Goal: Transaction & Acquisition: Purchase product/service

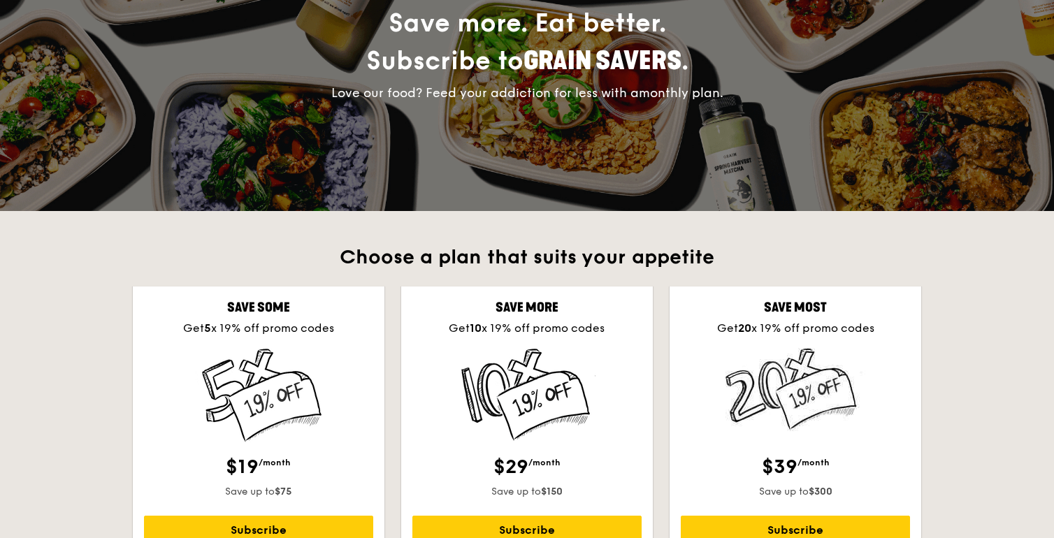
scroll to position [419, 0]
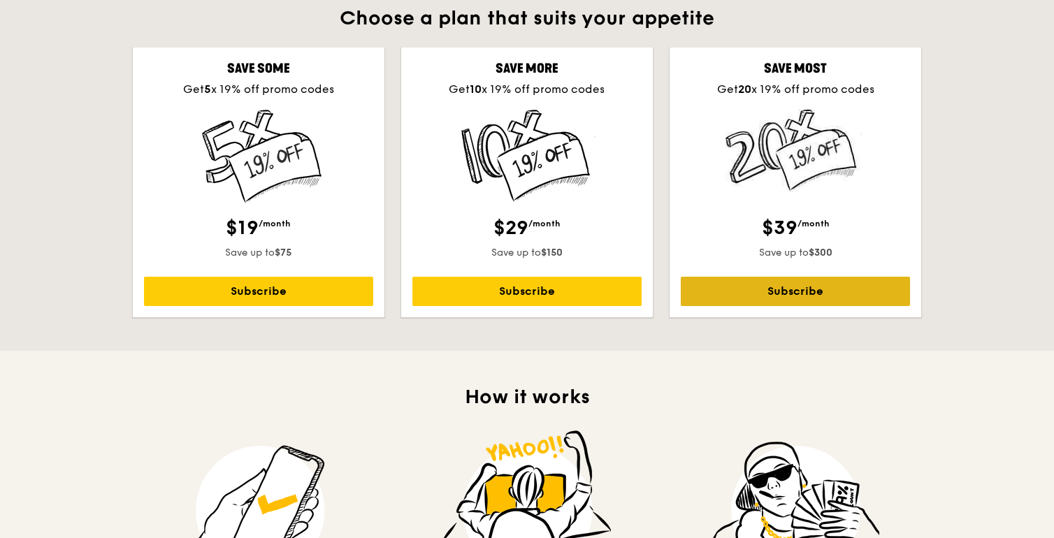
click at [726, 296] on link "Subscribe" at bounding box center [795, 291] width 229 height 29
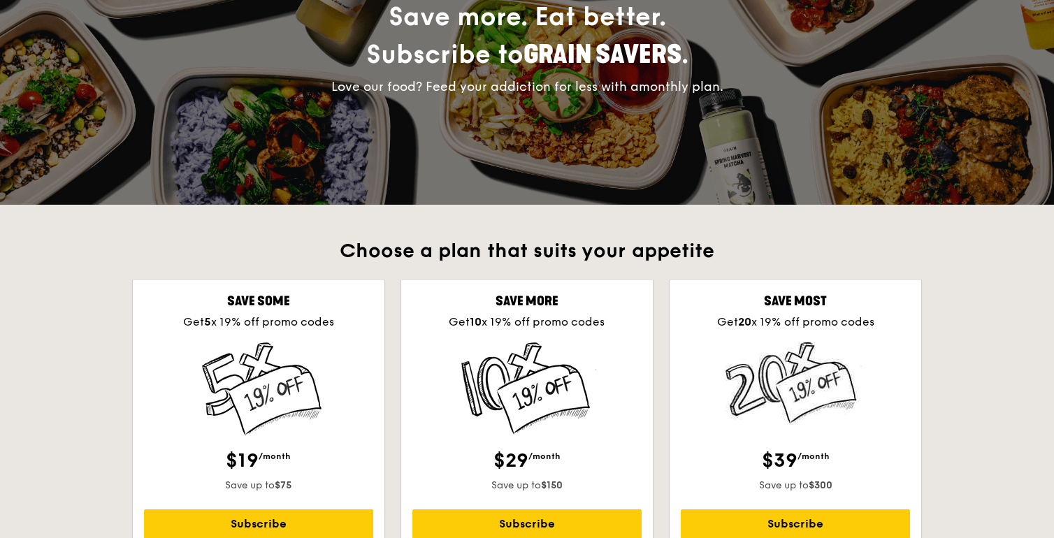
scroll to position [0, 0]
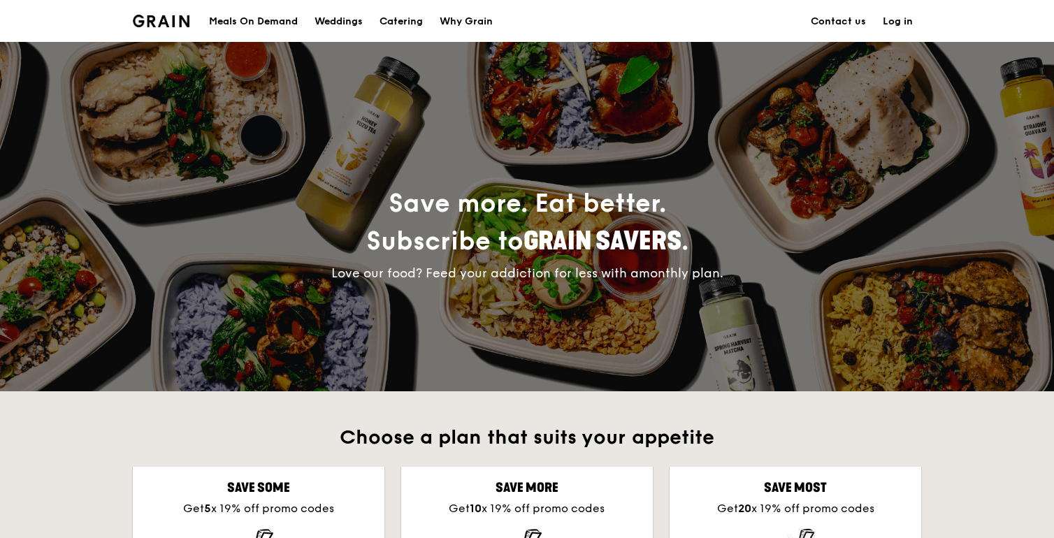
click at [271, 19] on div "Meals On Demand" at bounding box center [253, 22] width 89 height 42
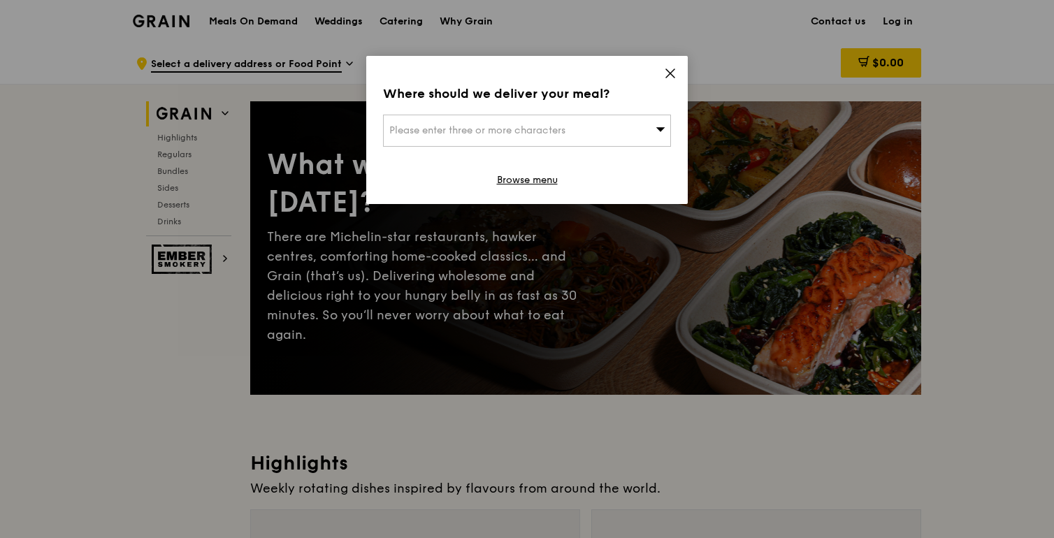
click at [623, 138] on div "Please enter three or more characters" at bounding box center [527, 131] width 288 height 32
drag, startPoint x: 717, startPoint y: 90, endPoint x: 707, endPoint y: 86, distance: 10.6
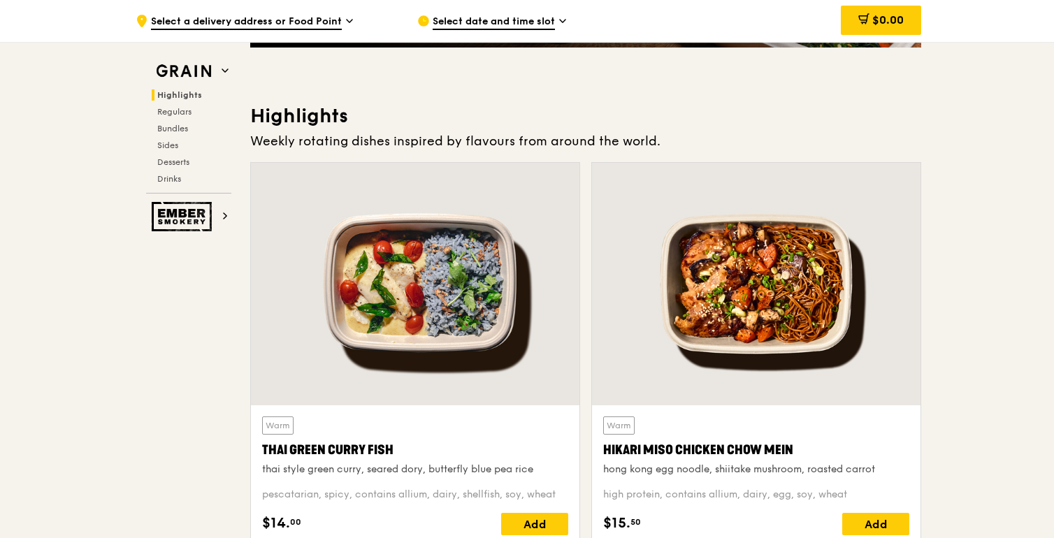
scroll to position [517, 0]
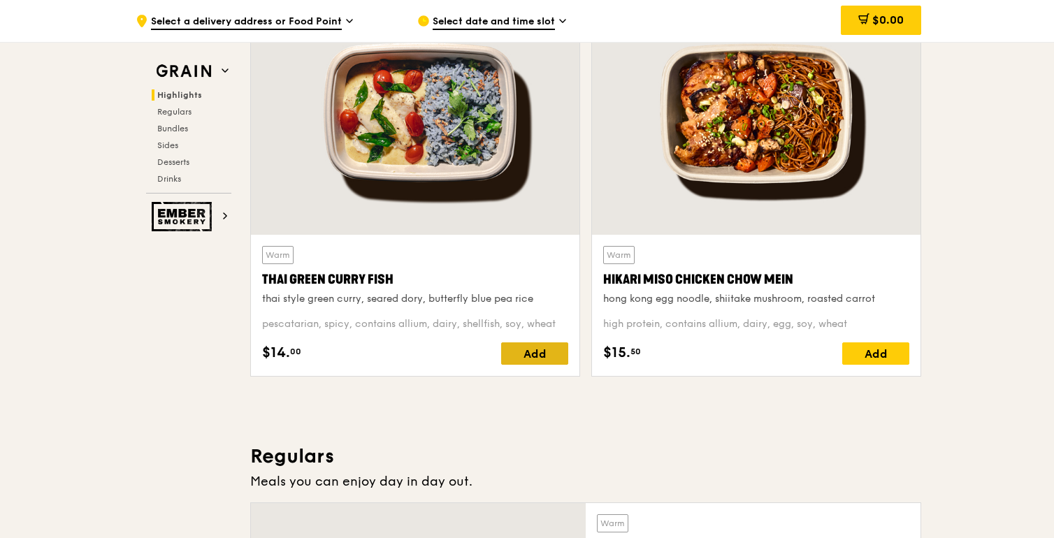
click at [546, 343] on div "Add" at bounding box center [534, 354] width 67 height 22
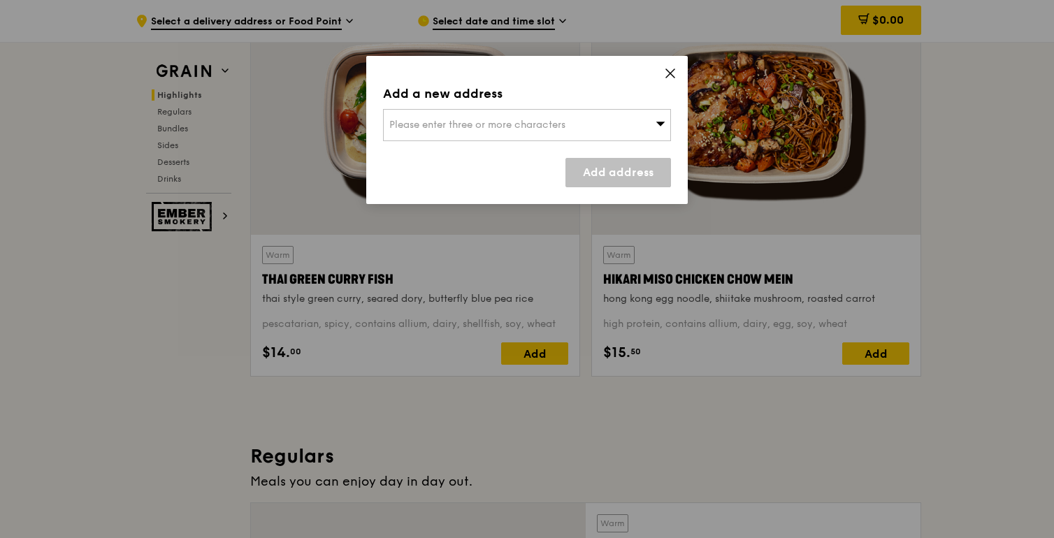
click at [598, 134] on div "Please enter three or more characters" at bounding box center [527, 125] width 288 height 32
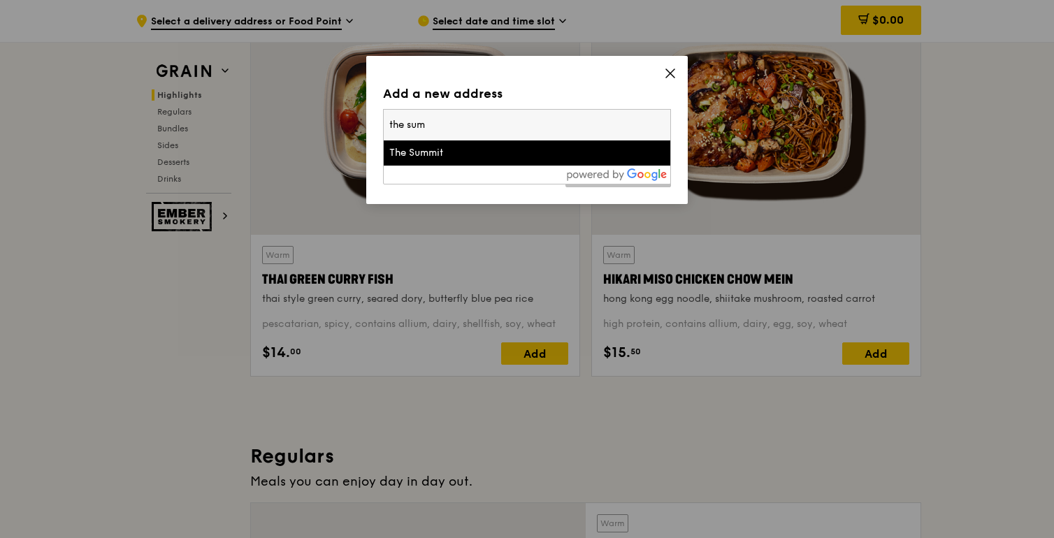
type input "the sum"
click at [473, 159] on div "The Summit" at bounding box center [492, 153] width 207 height 14
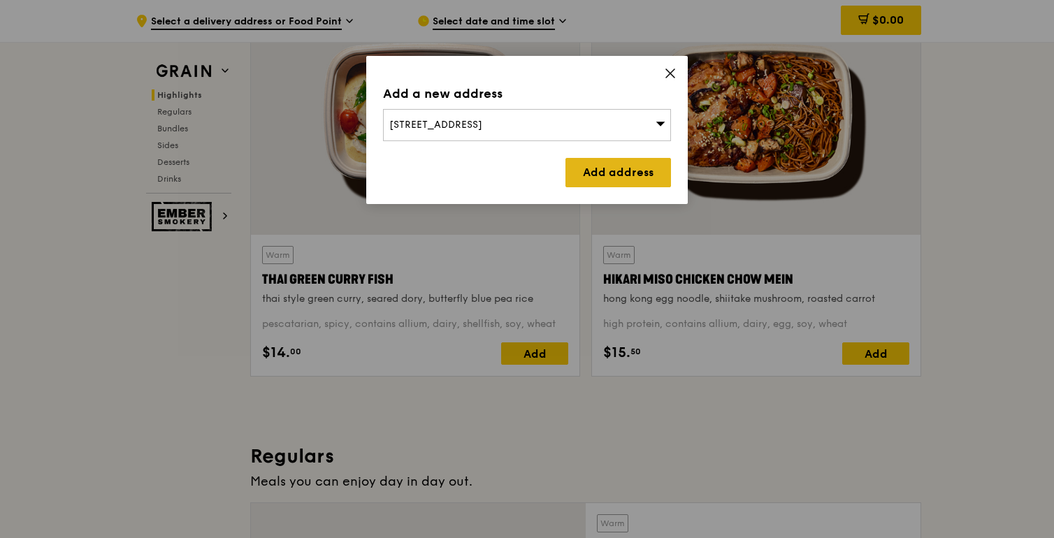
click at [617, 172] on link "Add address" at bounding box center [619, 172] width 106 height 29
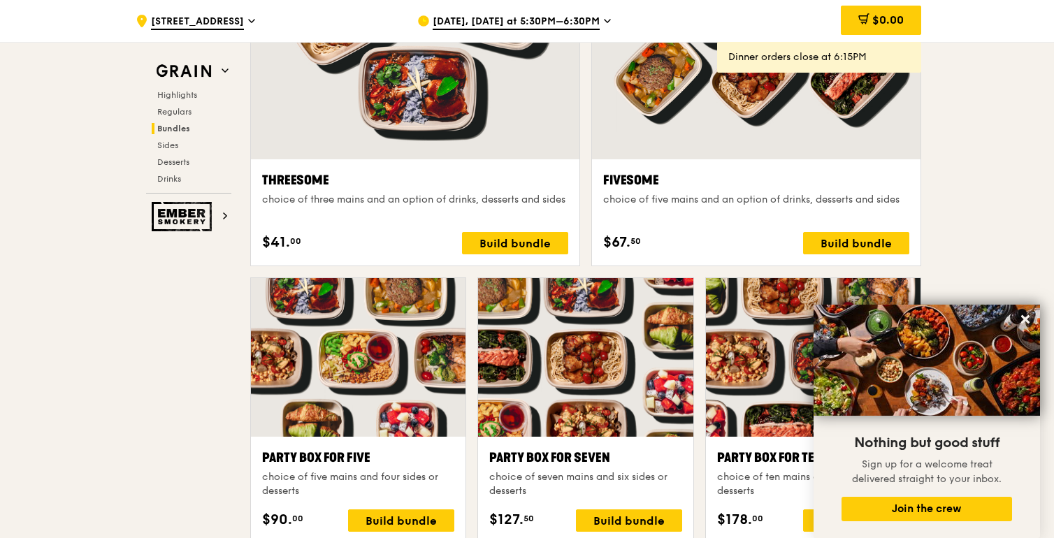
scroll to position [2612, 0]
